Goal: Check status: Check status

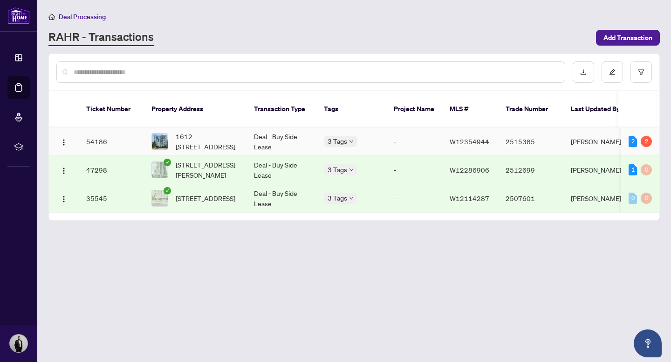
click at [104, 134] on td "54186" at bounding box center [111, 142] width 65 height 28
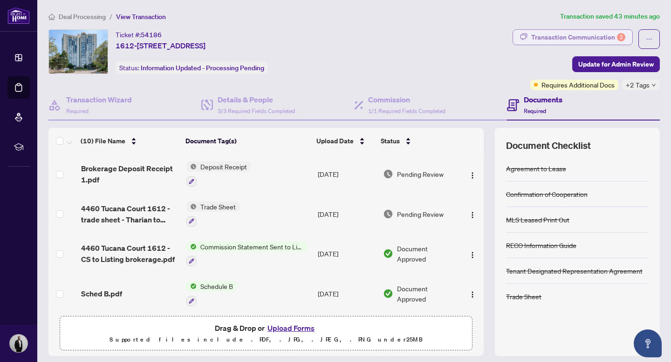
click at [571, 41] on div "Transaction Communication 2" at bounding box center [578, 37] width 94 height 15
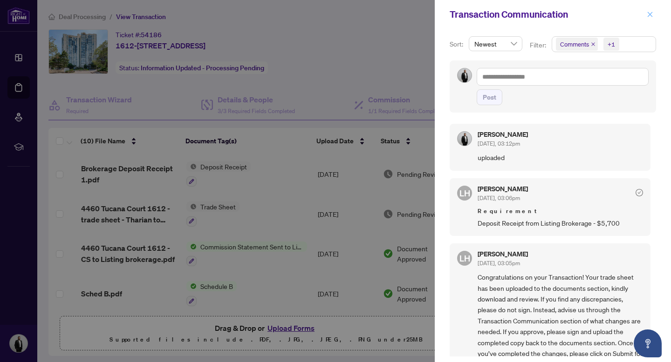
click at [651, 19] on span "button" at bounding box center [650, 14] width 7 height 15
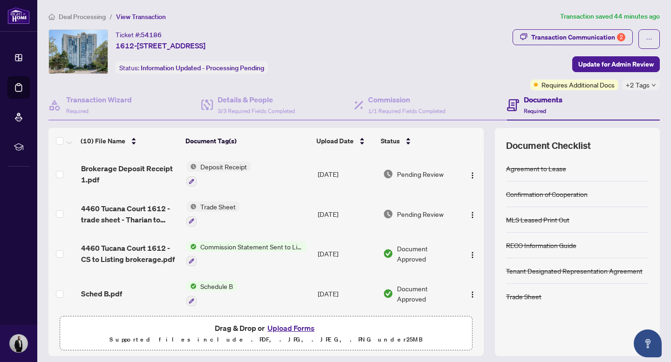
click at [655, 87] on div "+2 Tags" at bounding box center [641, 85] width 38 height 11
click at [483, 72] on div "Ticket #: 54186 1612-[STREET_ADDRESS] Status: Information Updated - Processing …" at bounding box center [278, 51] width 460 height 45
click at [576, 35] on div "Transaction Communication 2" at bounding box center [578, 37] width 94 height 15
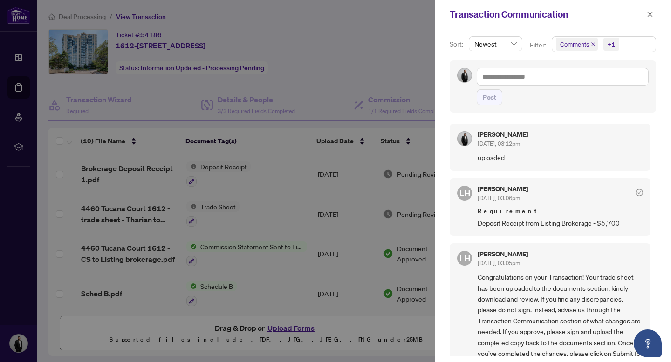
click at [373, 41] on div at bounding box center [335, 181] width 671 height 362
